Goal: Check status: Check status

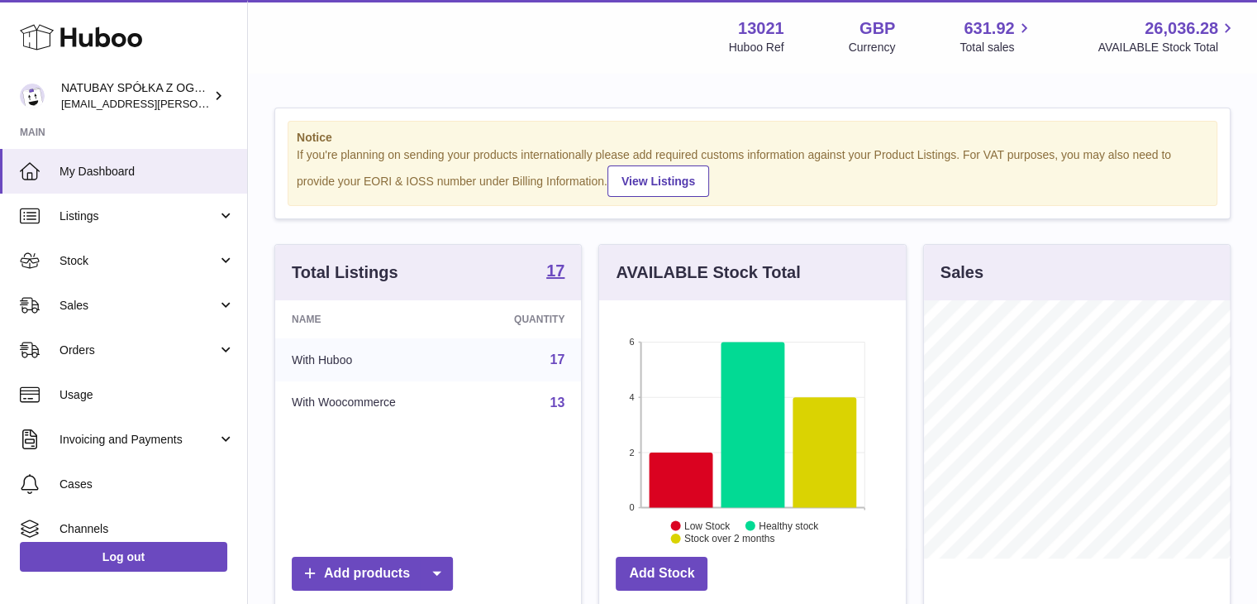
scroll to position [258, 307]
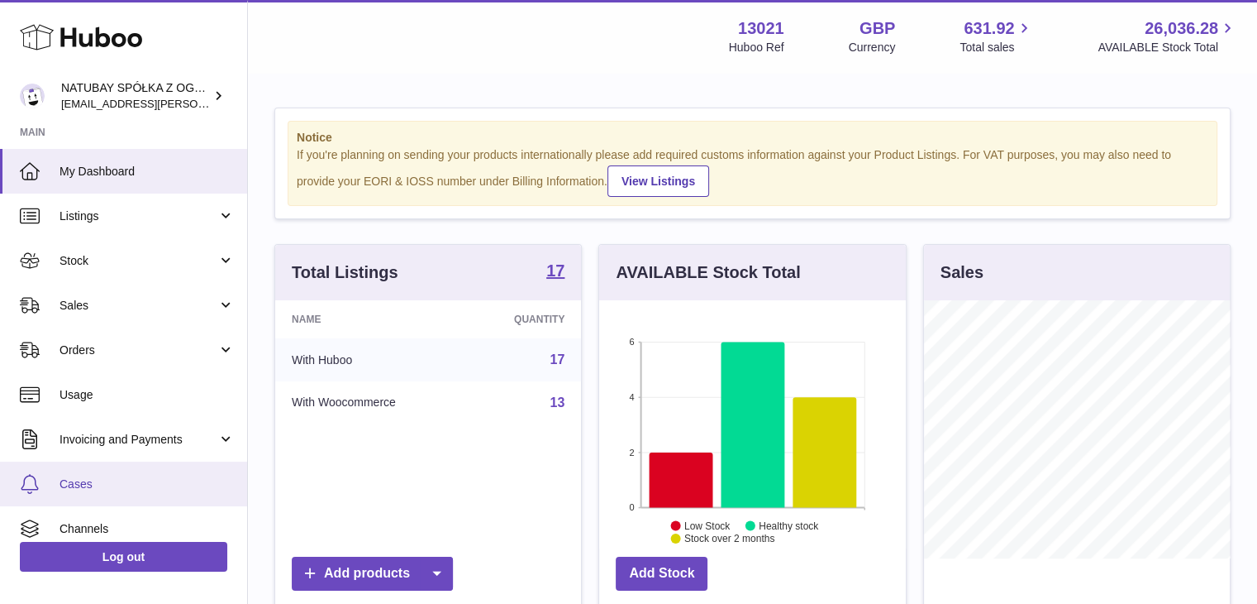
click at [103, 487] on span "Cases" at bounding box center [147, 484] width 175 height 16
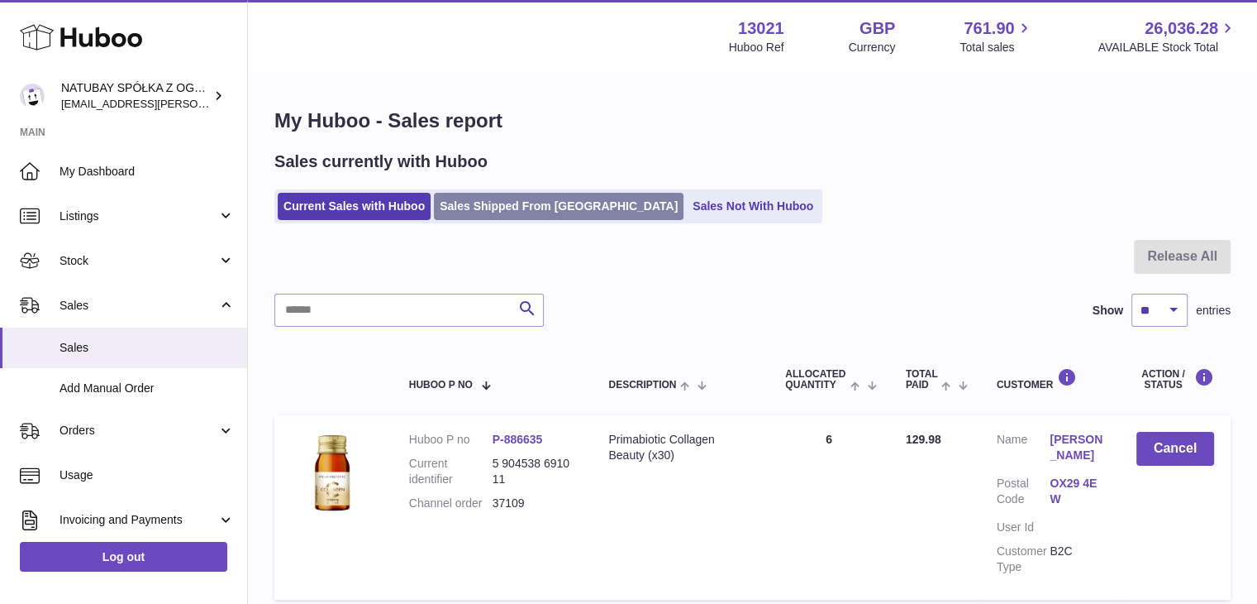
click at [513, 203] on link "Sales Shipped From Huboo" at bounding box center [559, 206] width 250 height 27
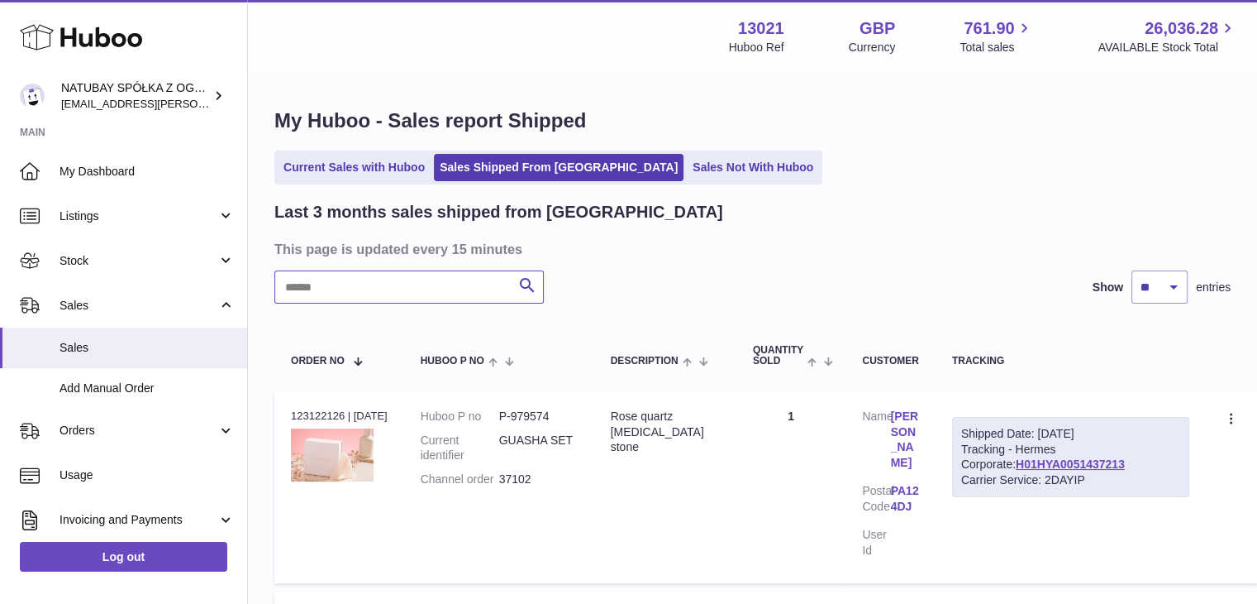
click at [423, 287] on input "text" at bounding box center [409, 286] width 270 height 33
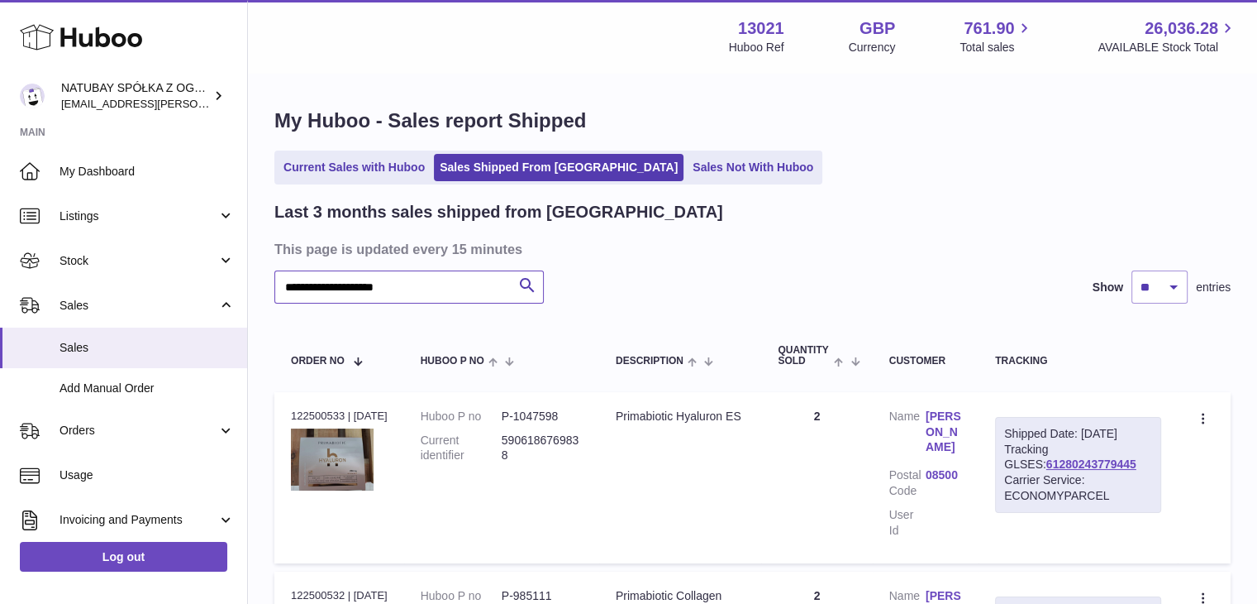
type input "**********"
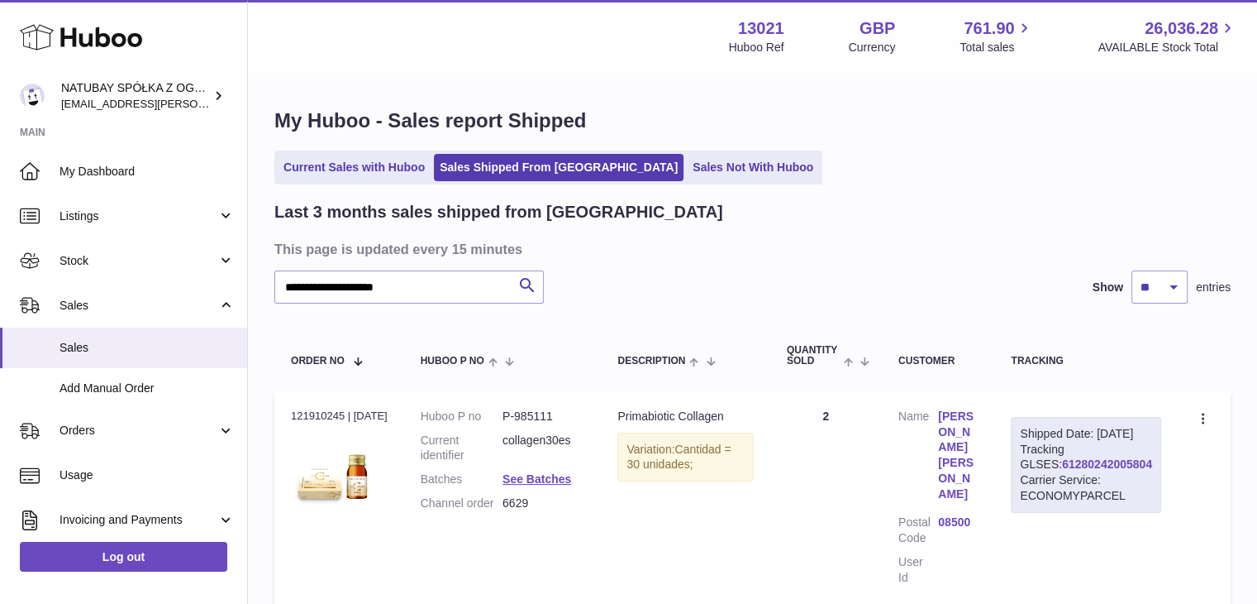
click at [1062, 470] on link "61280242005804" at bounding box center [1107, 463] width 90 height 13
click at [971, 432] on link "Laura Fernandez Calvo" at bounding box center [958, 454] width 40 height 93
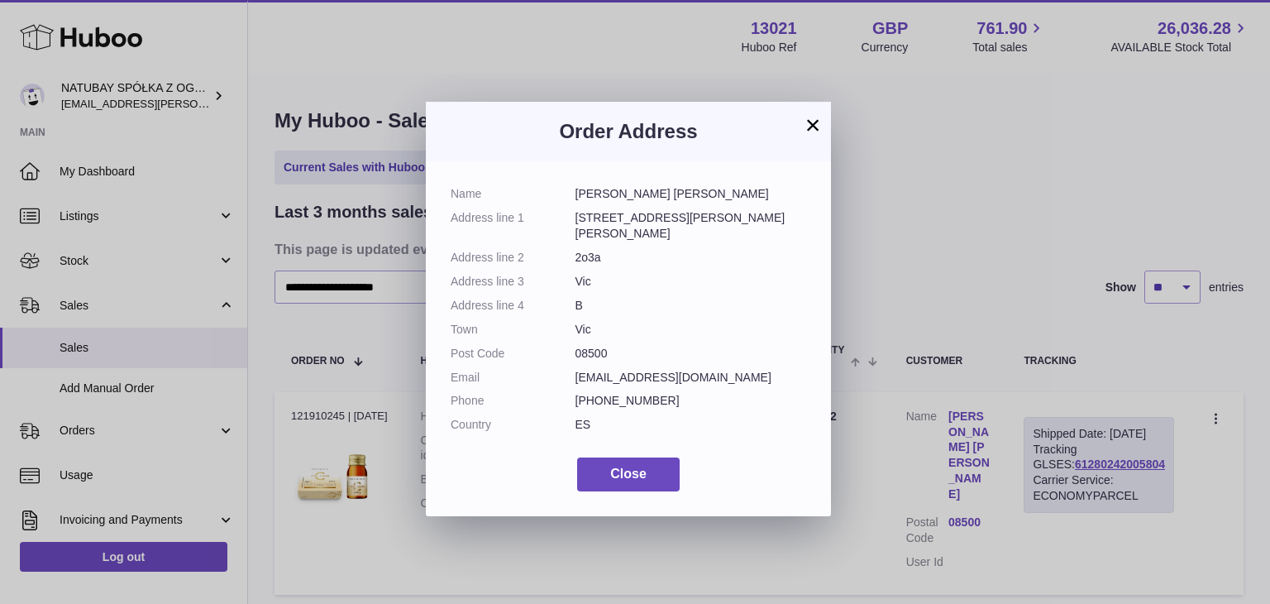
click at [814, 117] on button "×" at bounding box center [813, 125] width 20 height 20
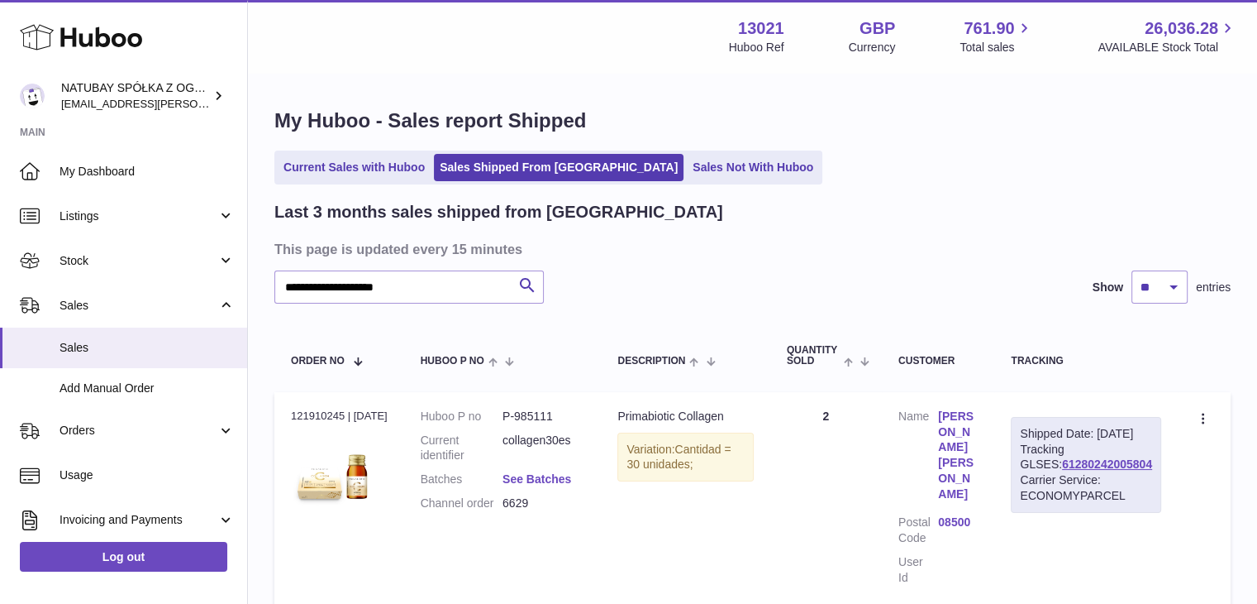
click at [552, 480] on link "See Batches" at bounding box center [537, 478] width 69 height 13
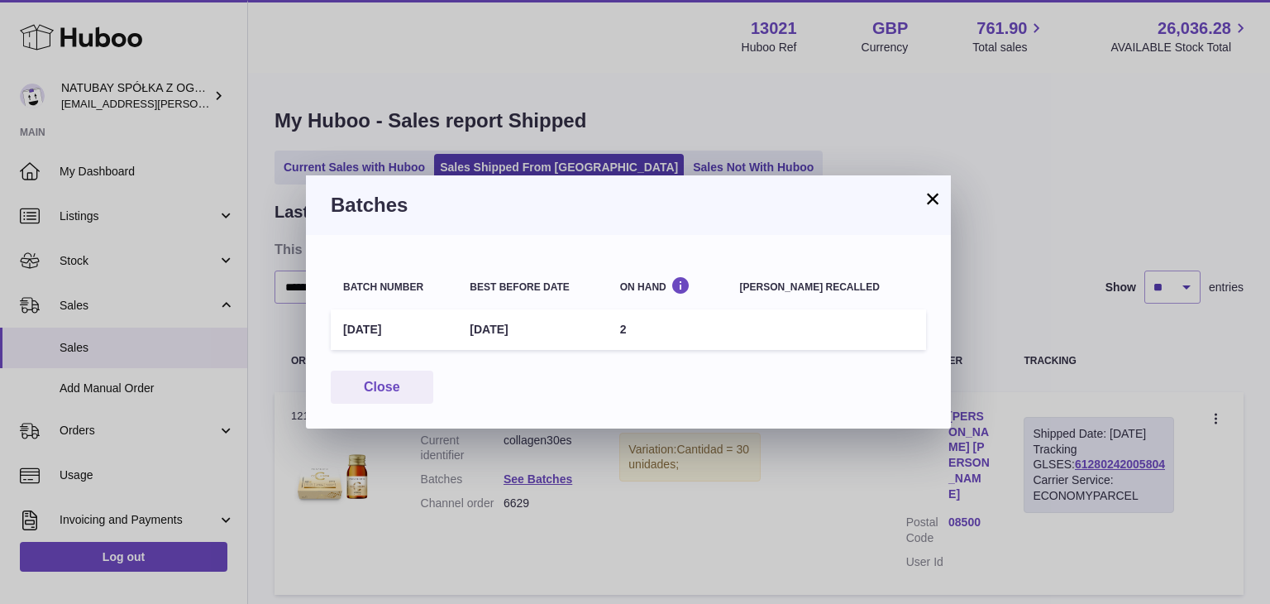
click at [931, 200] on button "×" at bounding box center [933, 198] width 20 height 20
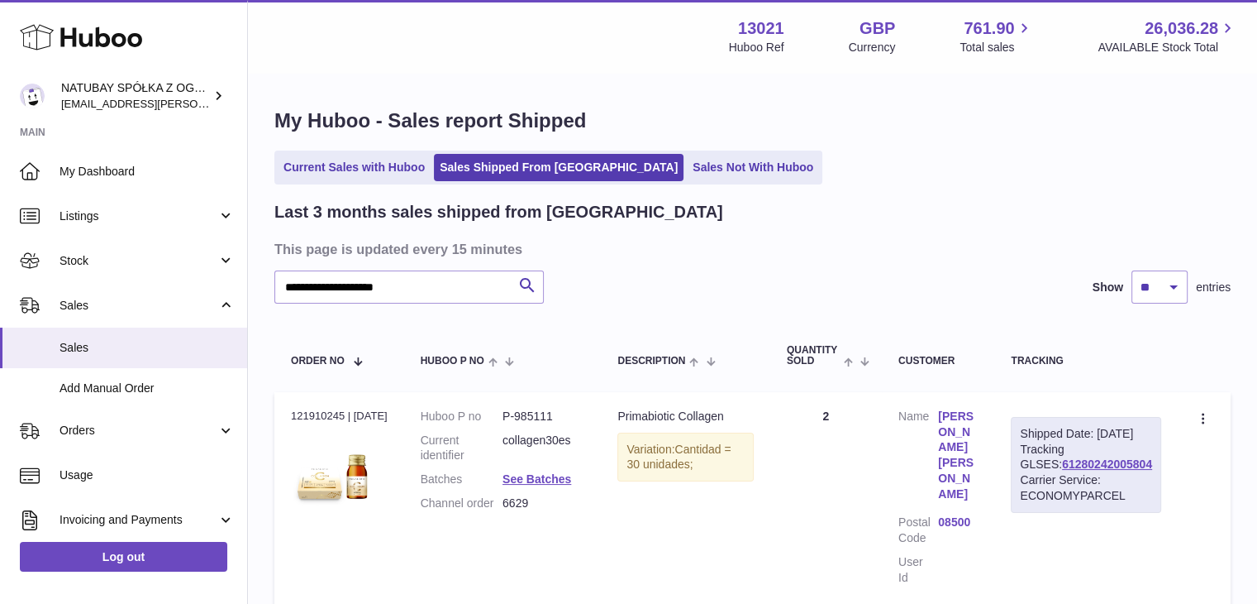
click at [977, 427] on link "Laura Fernandez Calvo" at bounding box center [958, 454] width 40 height 93
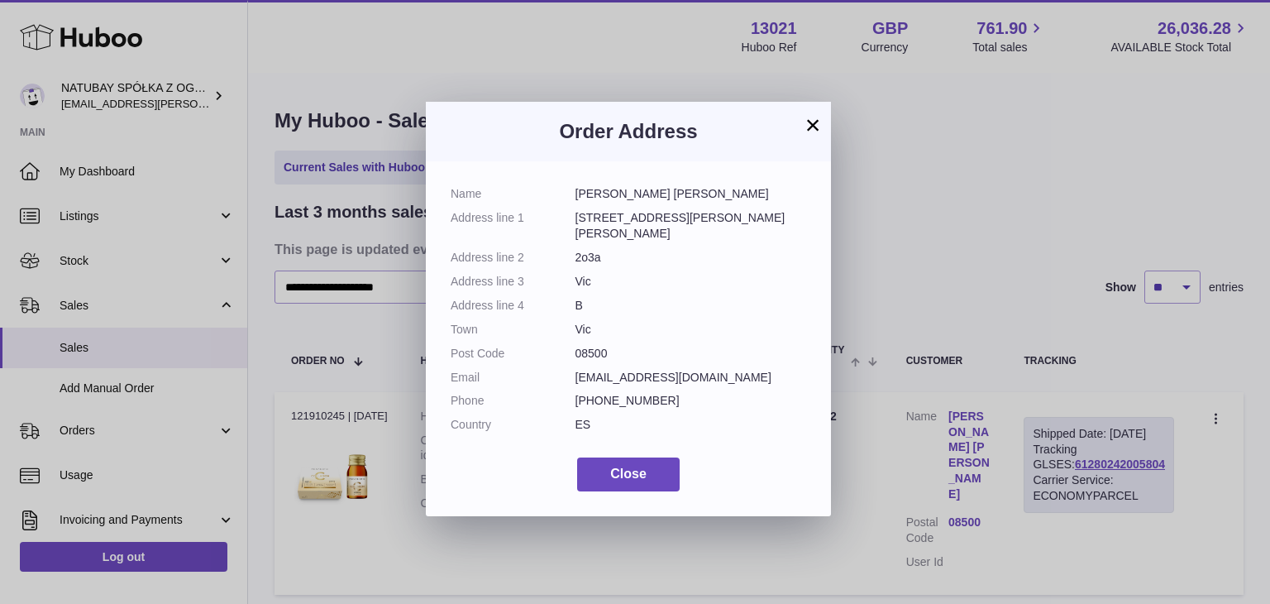
click at [975, 464] on div "× Order Address Name Laura Fernandez Calvo Address line 1 C/ Joan Anglada i Vil…" at bounding box center [635, 302] width 1270 height 604
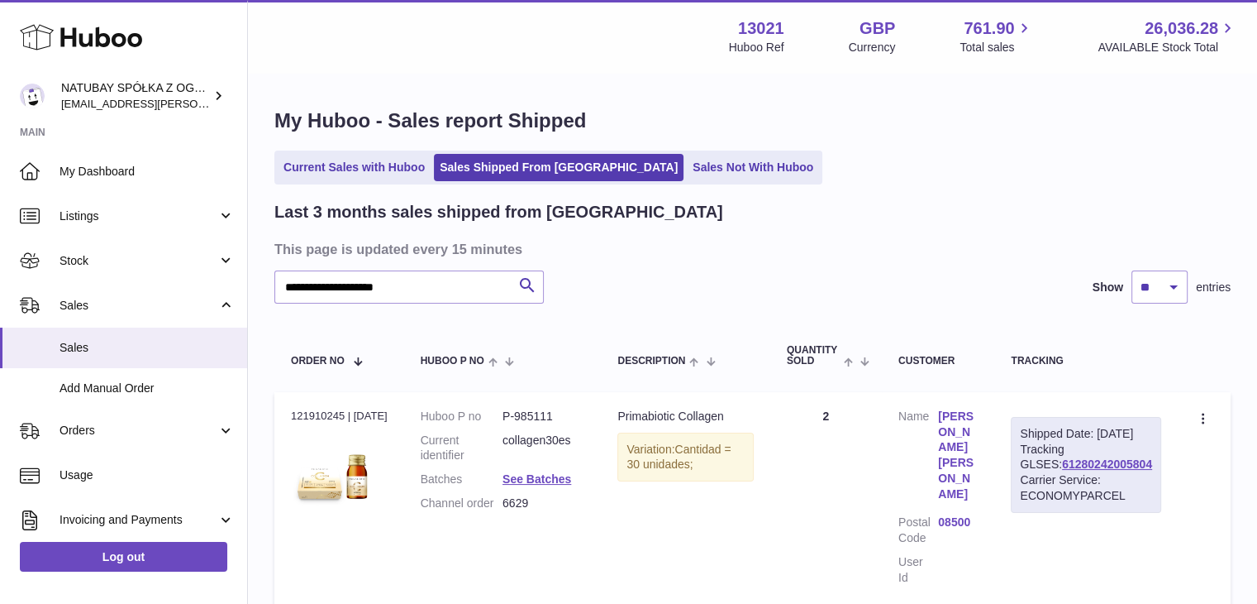
click at [978, 514] on link "08500" at bounding box center [958, 522] width 40 height 16
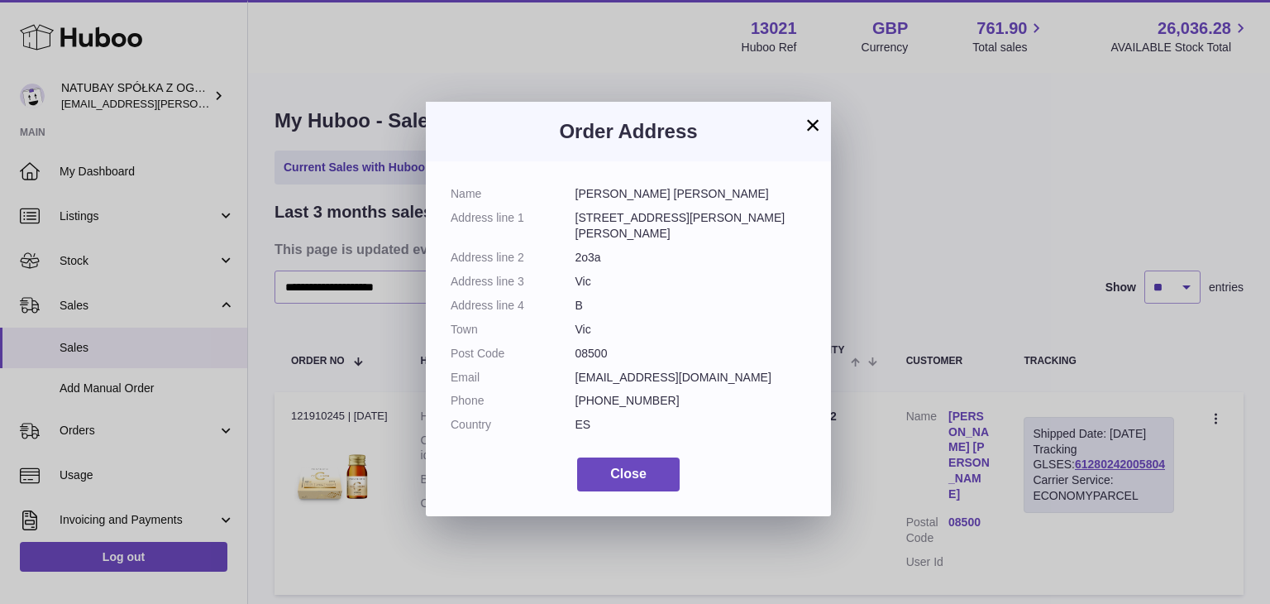
click at [817, 133] on button "×" at bounding box center [813, 125] width 20 height 20
